Goal: Find contact information: Find contact information

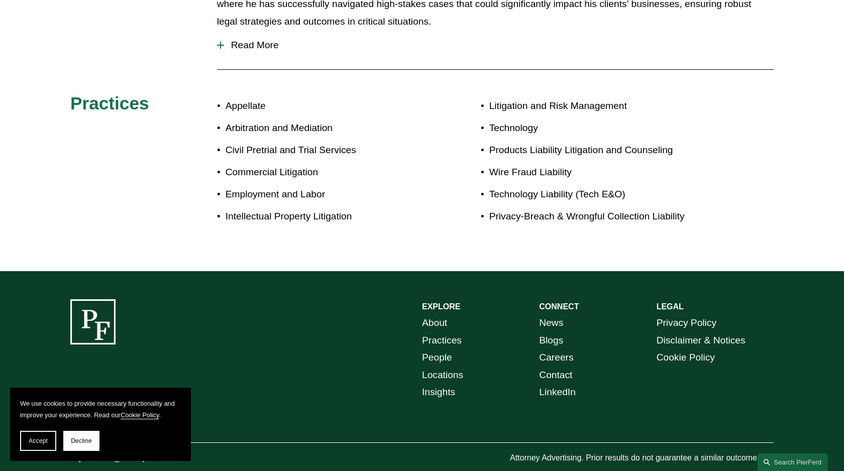
scroll to position [599, 0]
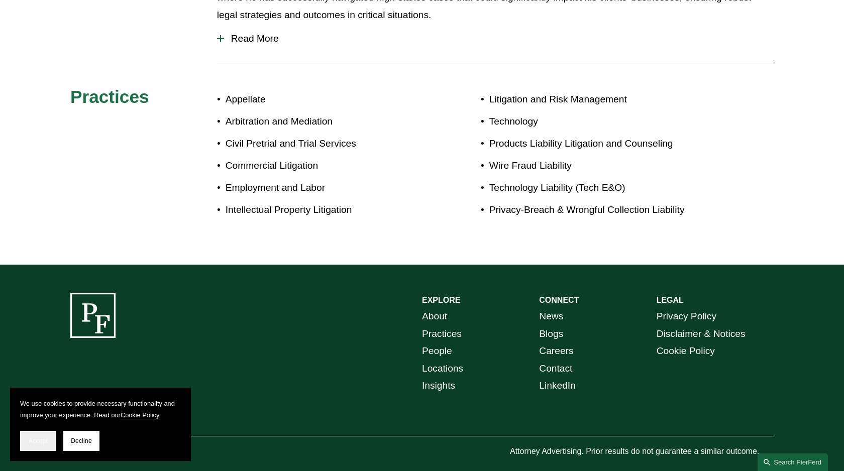
click at [32, 449] on button "Accept" at bounding box center [38, 441] width 36 height 20
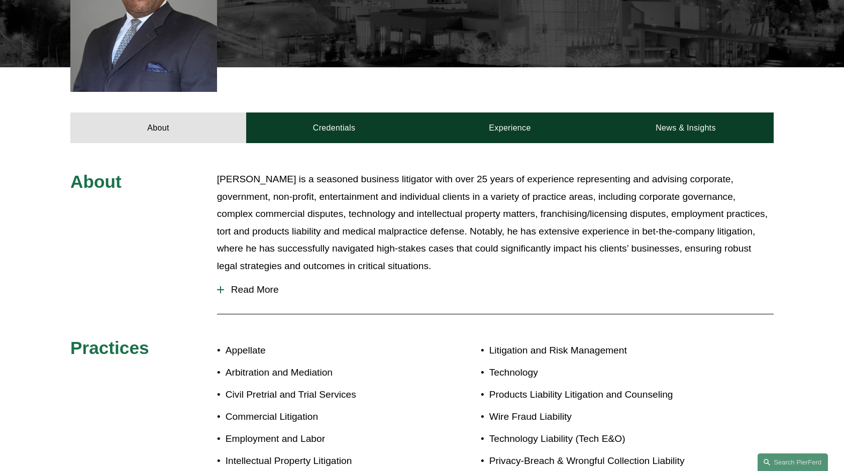
scroll to position [353, 0]
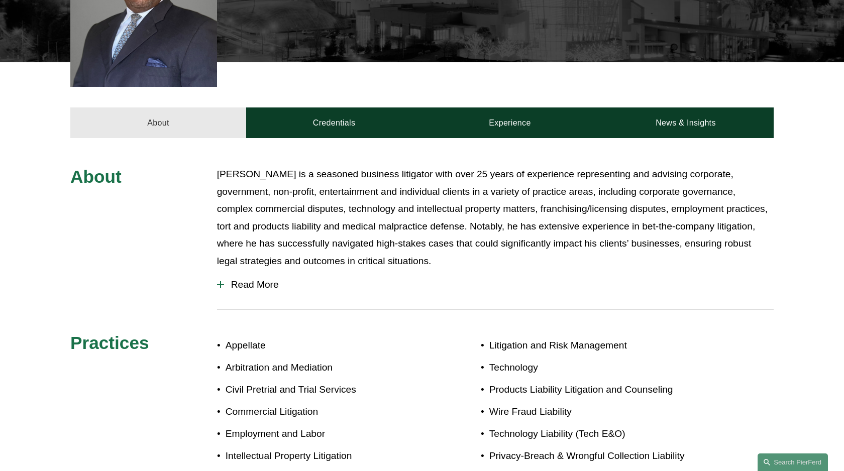
click at [158, 108] on link "About" at bounding box center [158, 123] width 176 height 30
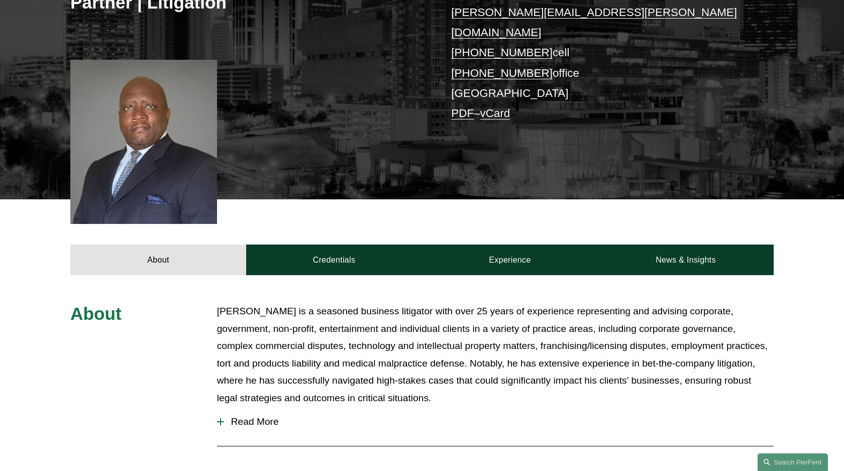
scroll to position [0, 0]
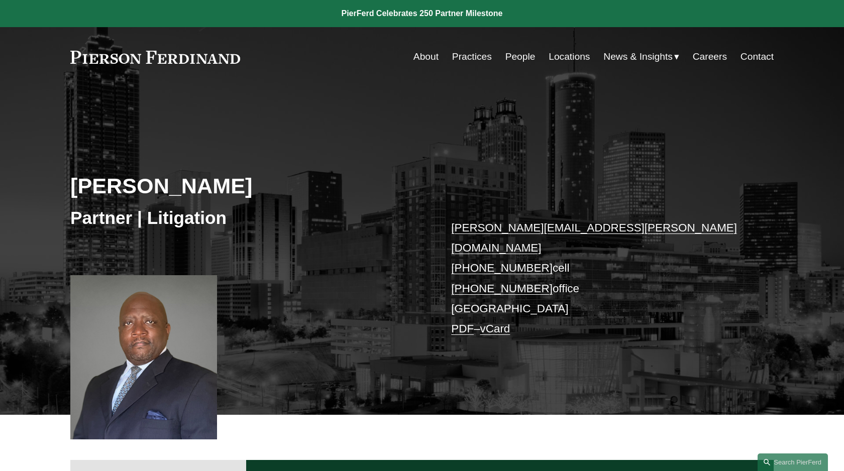
click at [760, 58] on link "Contact" at bounding box center [756, 56] width 33 height 19
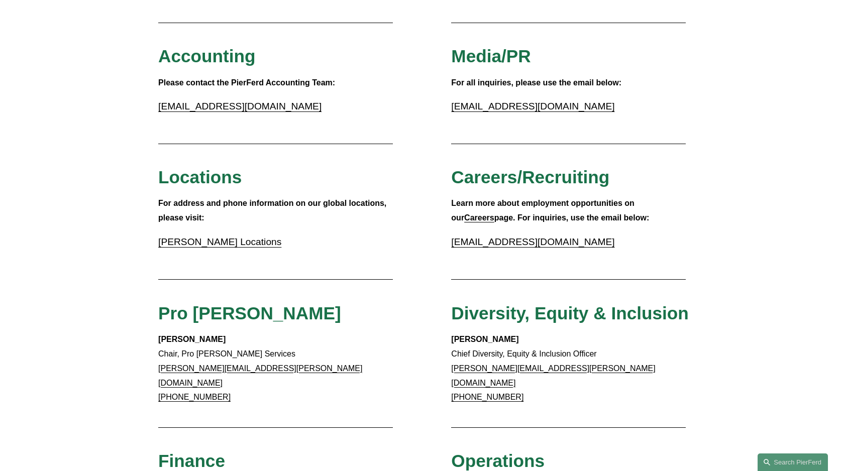
scroll to position [207, 0]
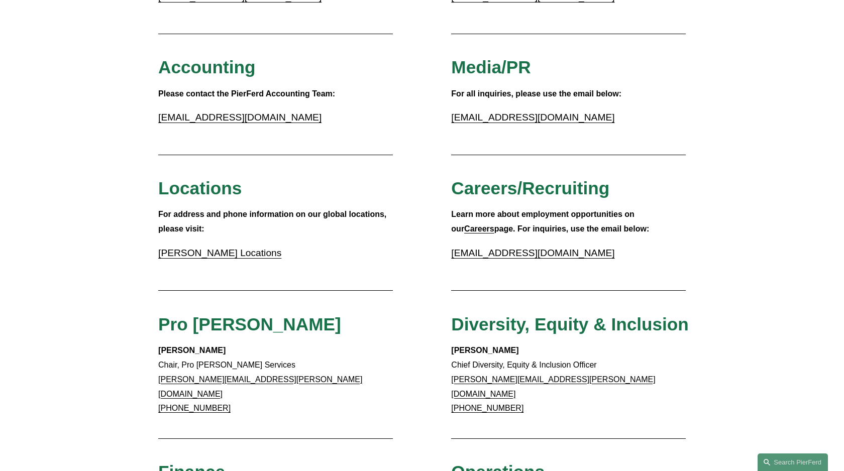
click at [213, 256] on link "Pierson Ferdinand Locations" at bounding box center [219, 253] width 123 height 11
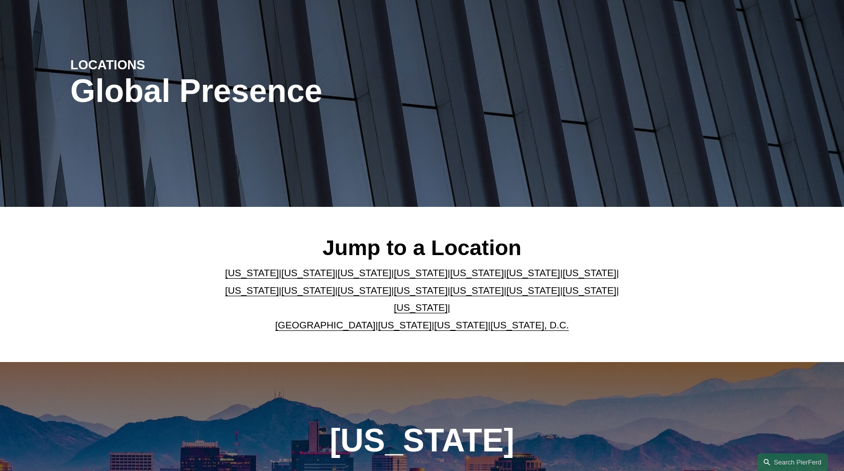
scroll to position [88, 0]
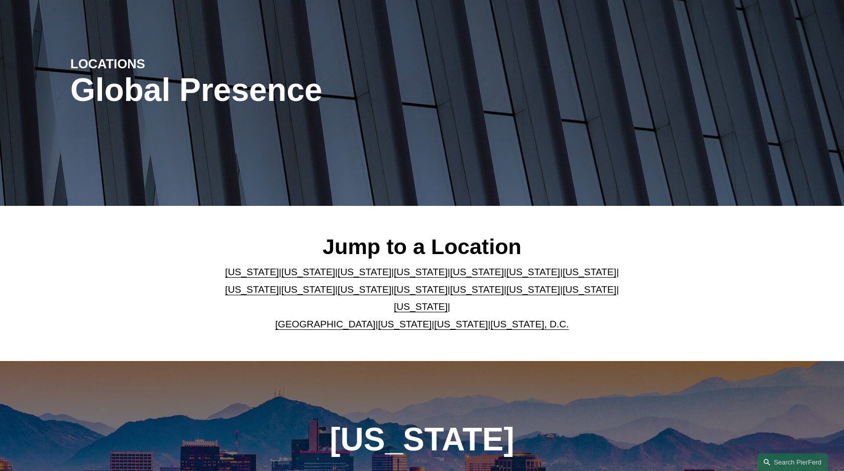
click at [506, 277] on link "[US_STATE]" at bounding box center [533, 272] width 54 height 11
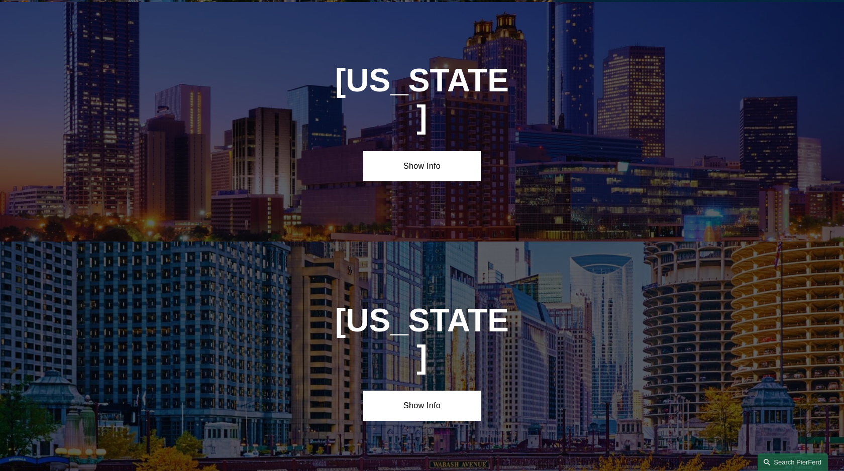
scroll to position [1507, 0]
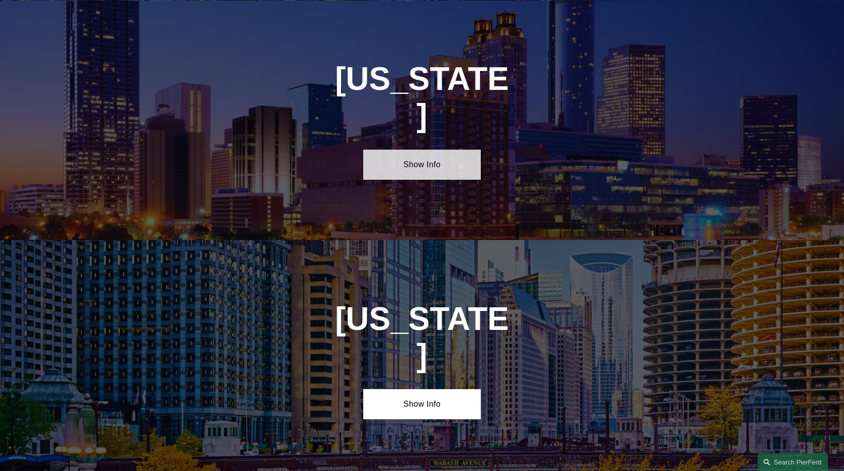
click at [427, 150] on link "Show Info" at bounding box center [421, 165] width 117 height 30
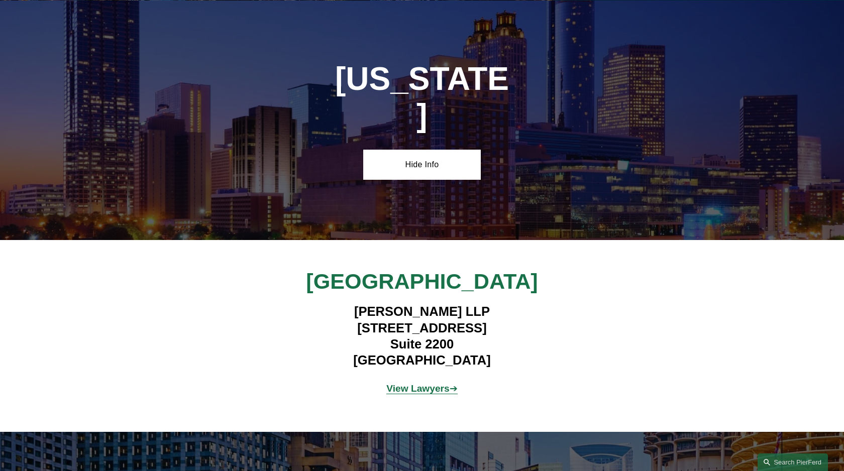
click at [422, 383] on strong "View Lawyers" at bounding box center [417, 388] width 63 height 11
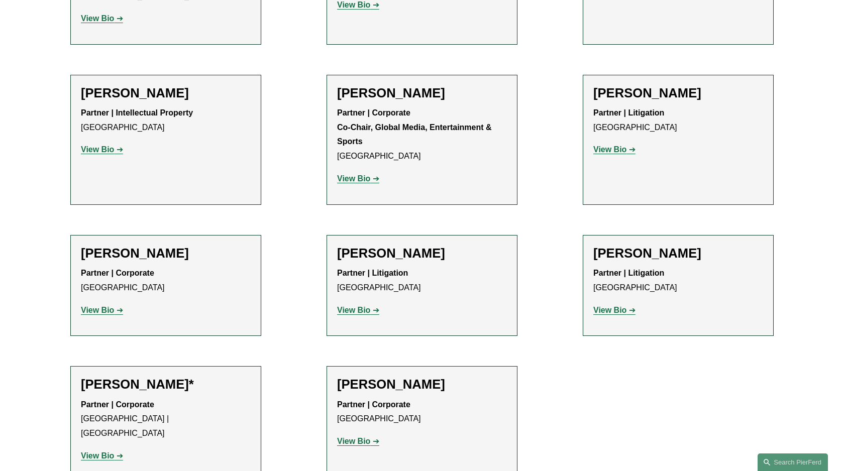
scroll to position [1458, 0]
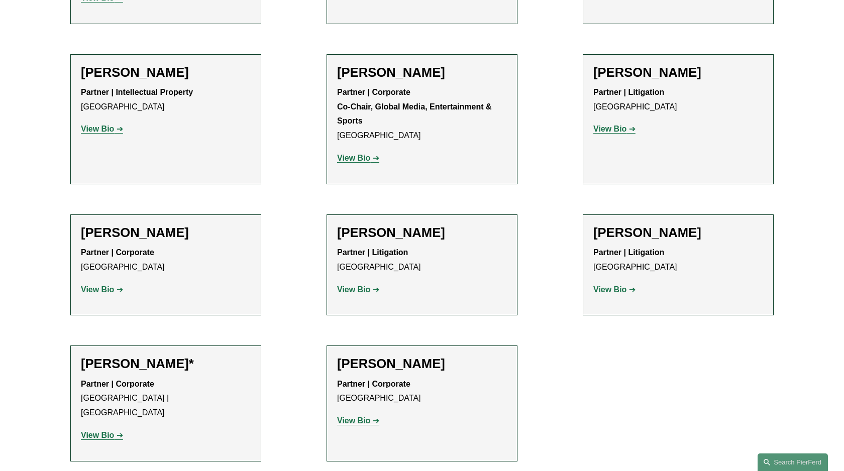
click at [360, 285] on strong "View Bio" at bounding box center [353, 289] width 33 height 9
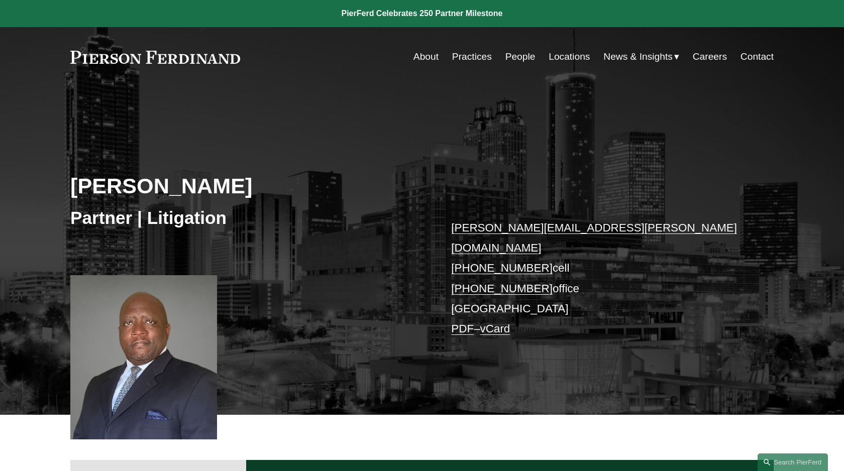
click at [462, 323] on link "PDF" at bounding box center [462, 329] width 23 height 13
